Goal: Task Accomplishment & Management: Complete application form

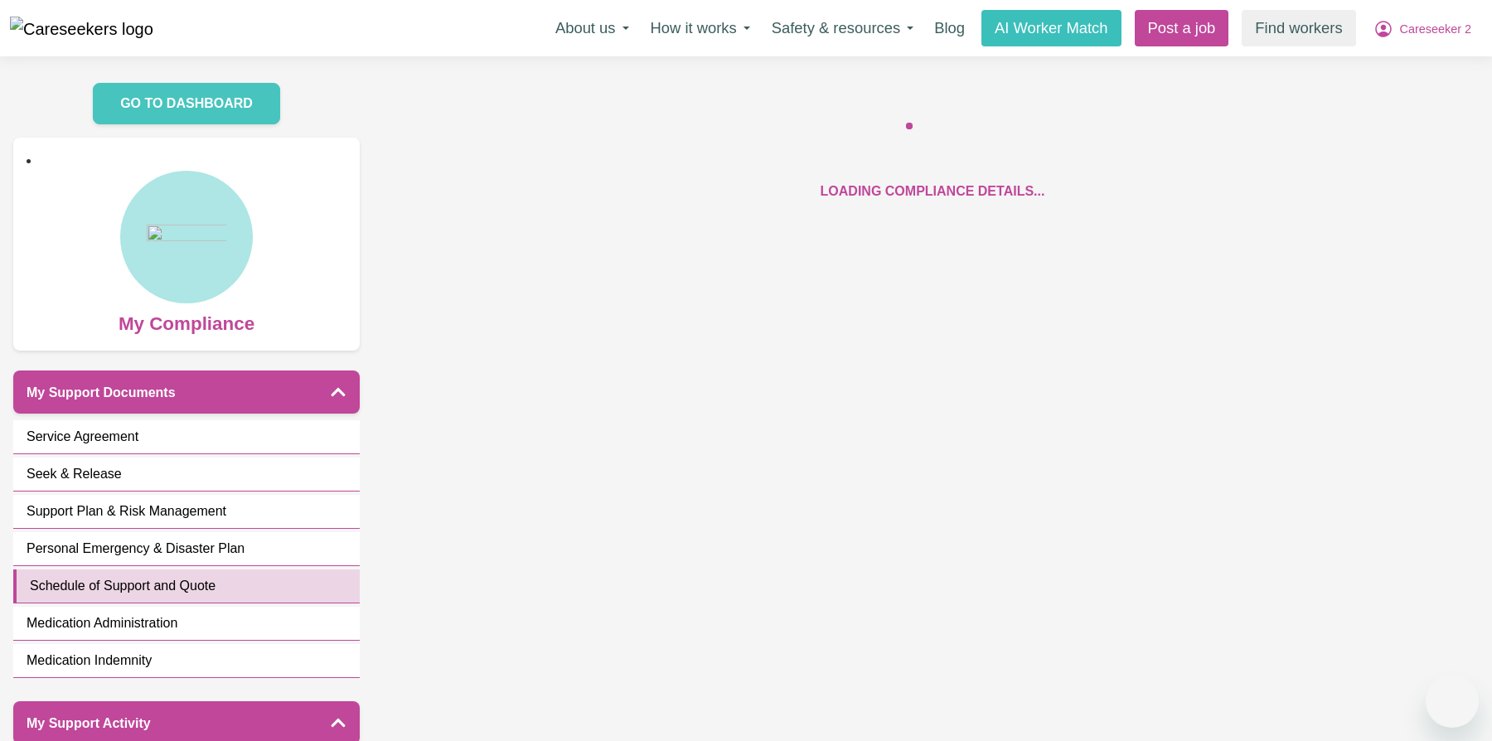
scroll to position [563, 0]
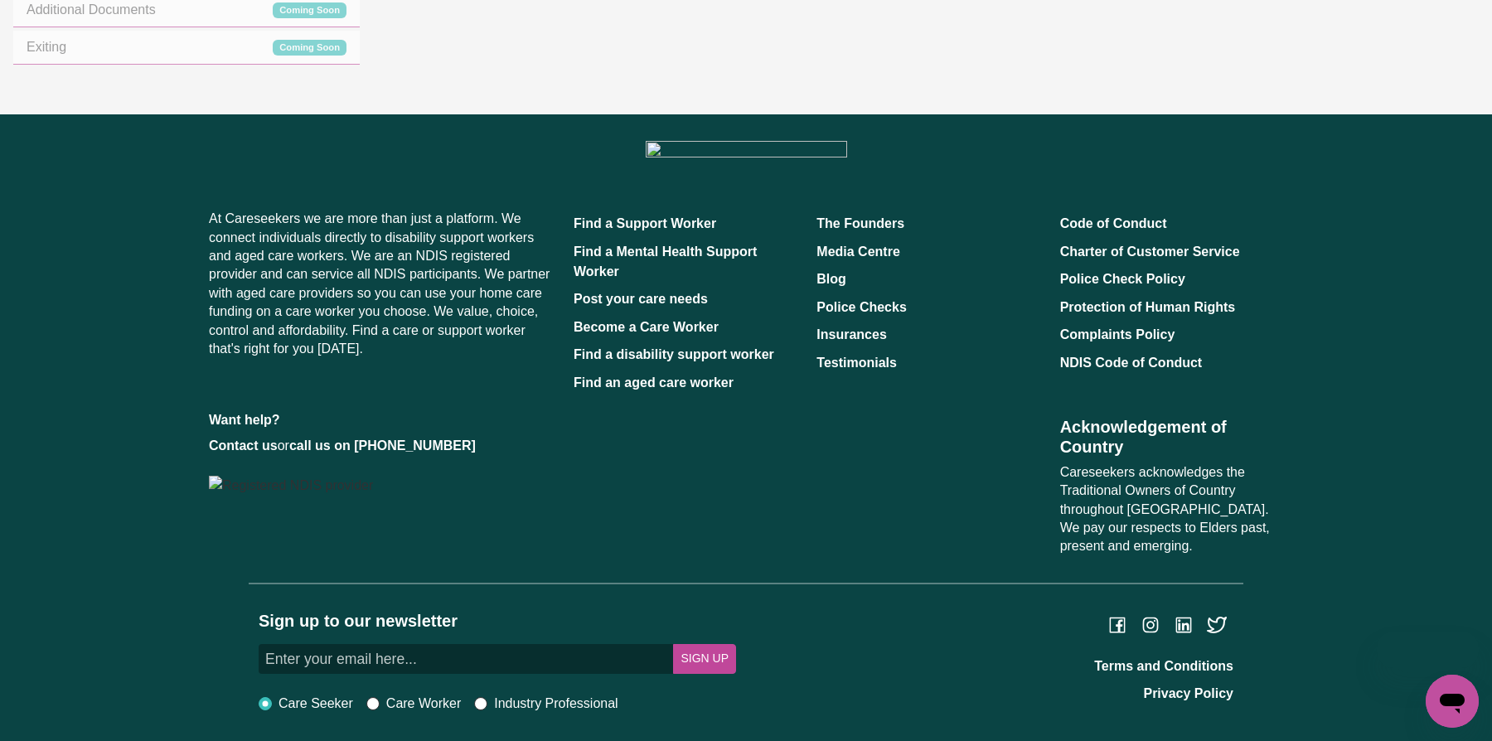
scroll to position [936, 0]
